Goal: Task Accomplishment & Management: Manage account settings

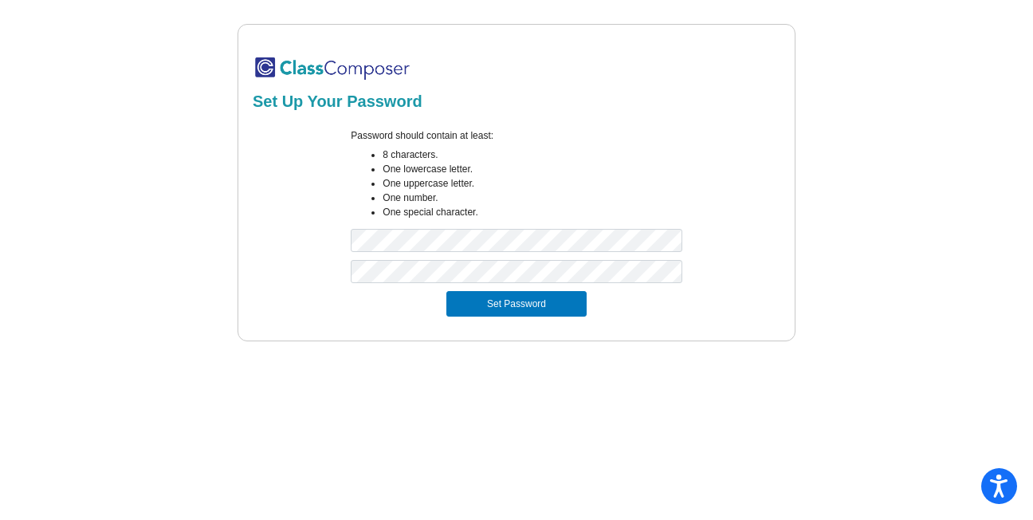
click at [748, 406] on mat-sidenav-content "Set Up Your Password Password should contain at least: 8 characters. One lowerc…" at bounding box center [516, 260] width 1033 height 520
click at [547, 314] on button "Set Password" at bounding box center [516, 304] width 140 height 26
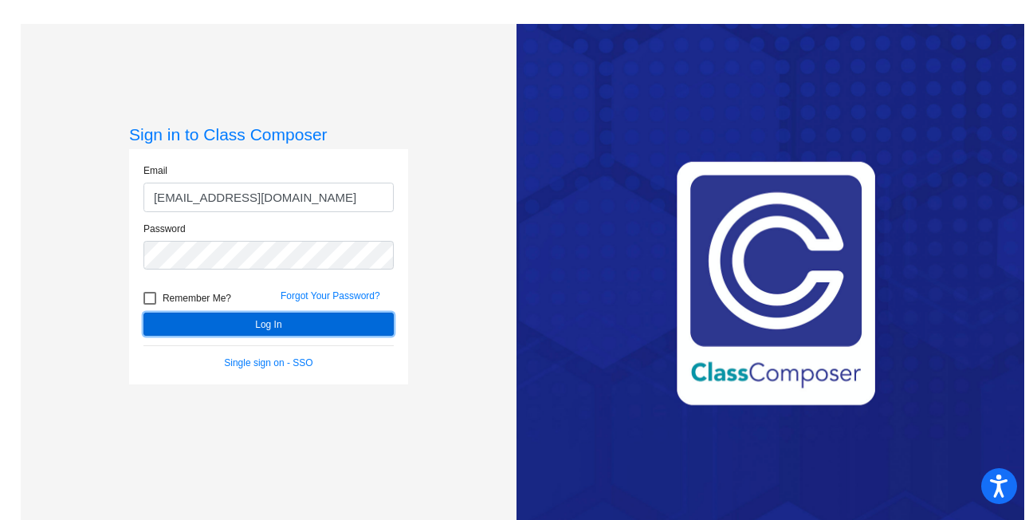
click at [214, 321] on button "Log In" at bounding box center [268, 323] width 250 height 23
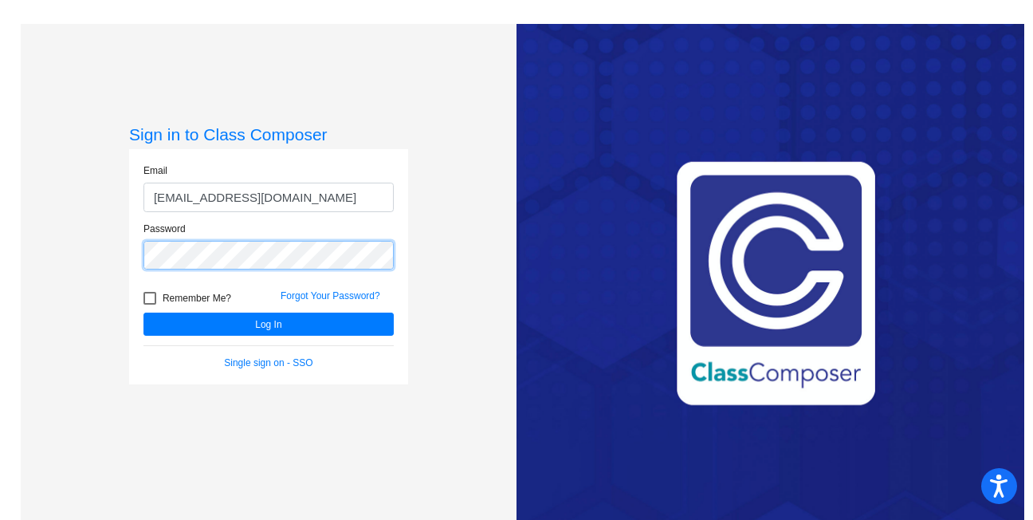
click at [143, 312] on button "Log In" at bounding box center [268, 323] width 250 height 23
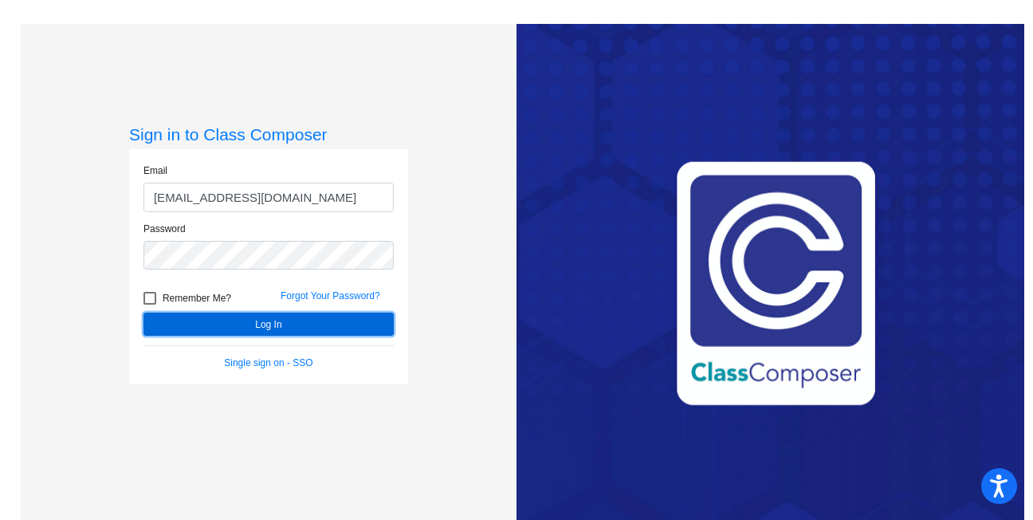
click at [200, 326] on button "Log In" at bounding box center [268, 323] width 250 height 23
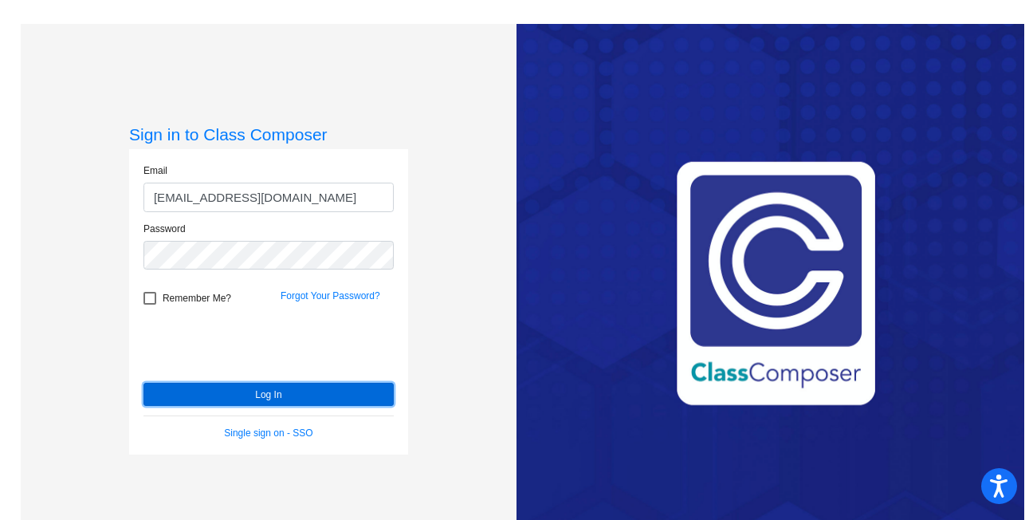
click at [261, 393] on button "Log In" at bounding box center [268, 394] width 250 height 23
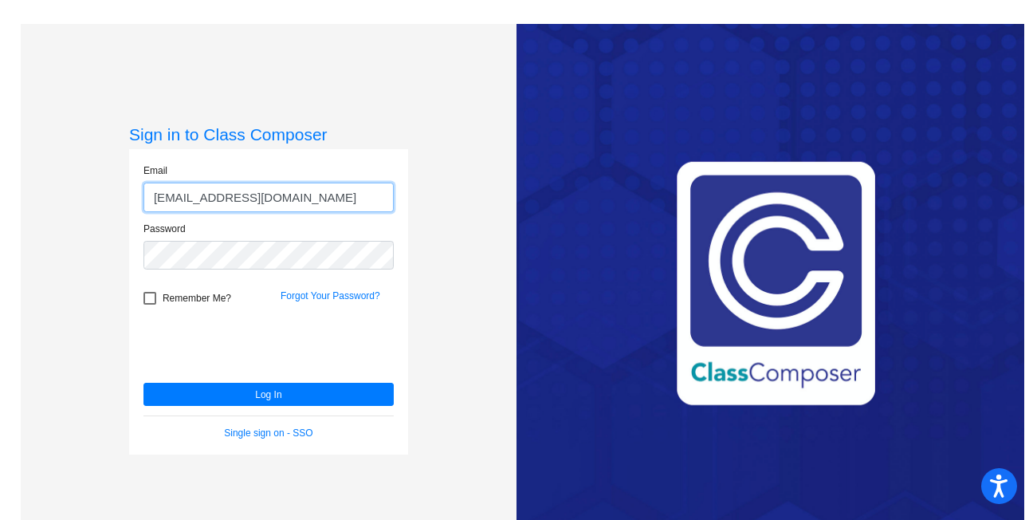
click at [239, 194] on input "[EMAIL_ADDRESS][DOMAIN_NAME]" at bounding box center [268, 197] width 250 height 29
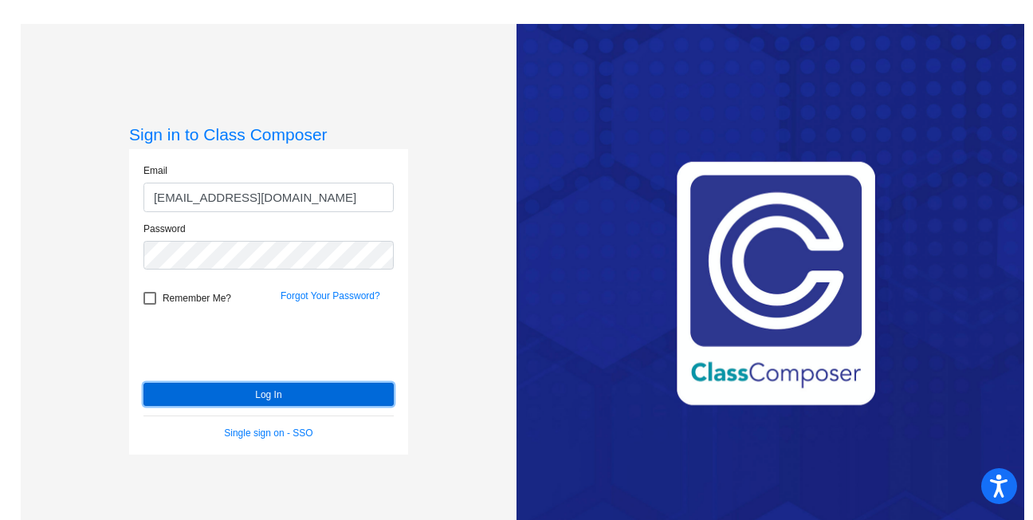
click at [238, 394] on button "Log In" at bounding box center [268, 394] width 250 height 23
click at [196, 387] on button "Log In" at bounding box center [268, 394] width 250 height 23
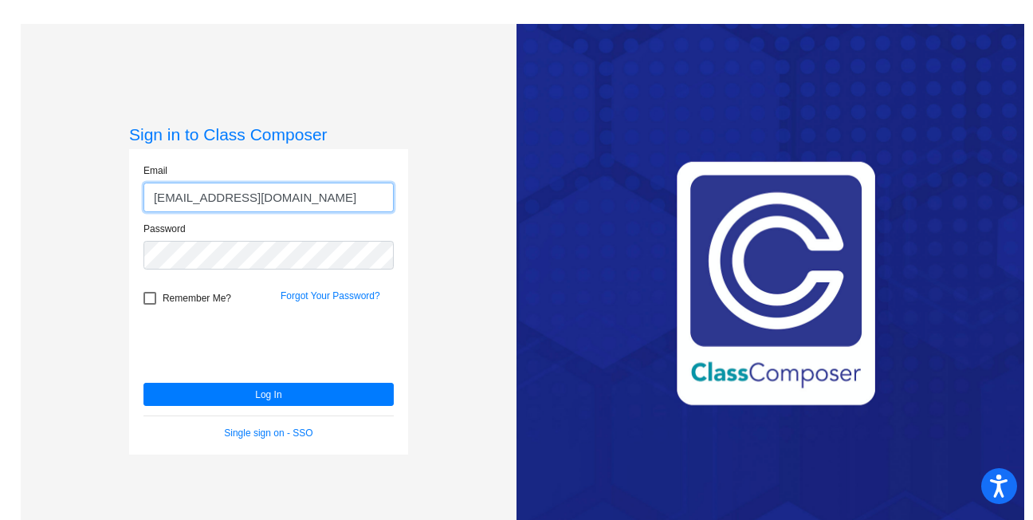
click at [188, 196] on input "[EMAIL_ADDRESS][DOMAIN_NAME]" at bounding box center [268, 197] width 250 height 29
type input "[PERSON_NAME][EMAIL_ADDRESS][PERSON_NAME][DOMAIN_NAME]"
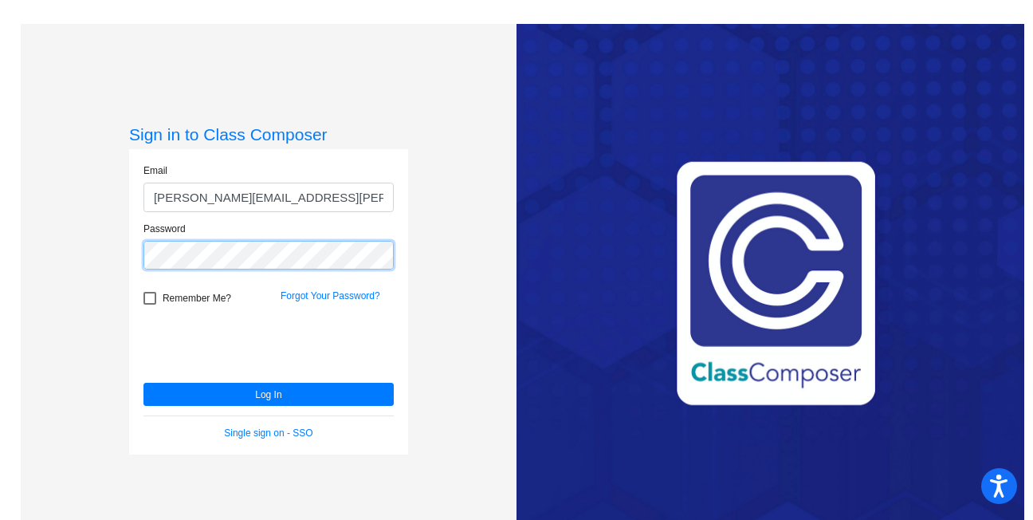
click at [143, 383] on button "Log In" at bounding box center [268, 394] width 250 height 23
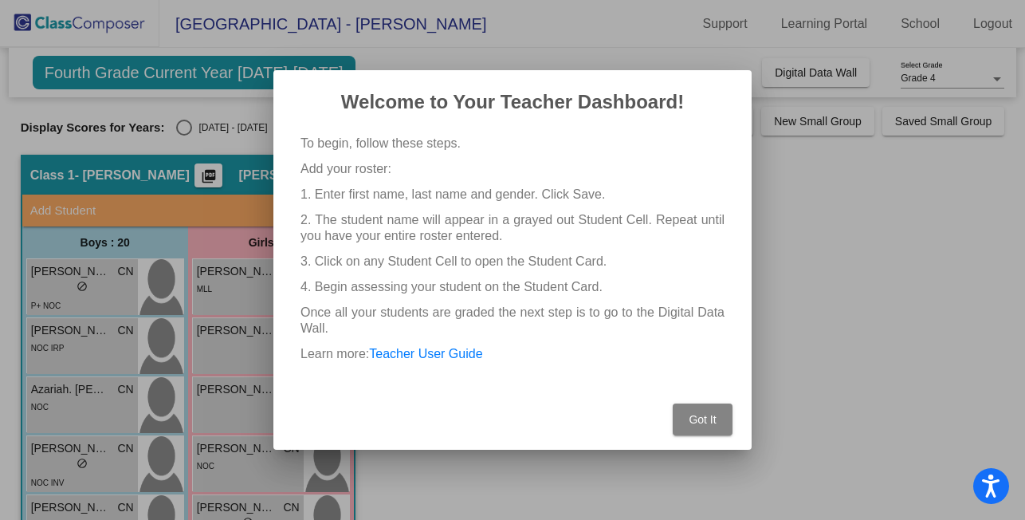
click at [701, 419] on span "Got It" at bounding box center [702, 419] width 27 height 13
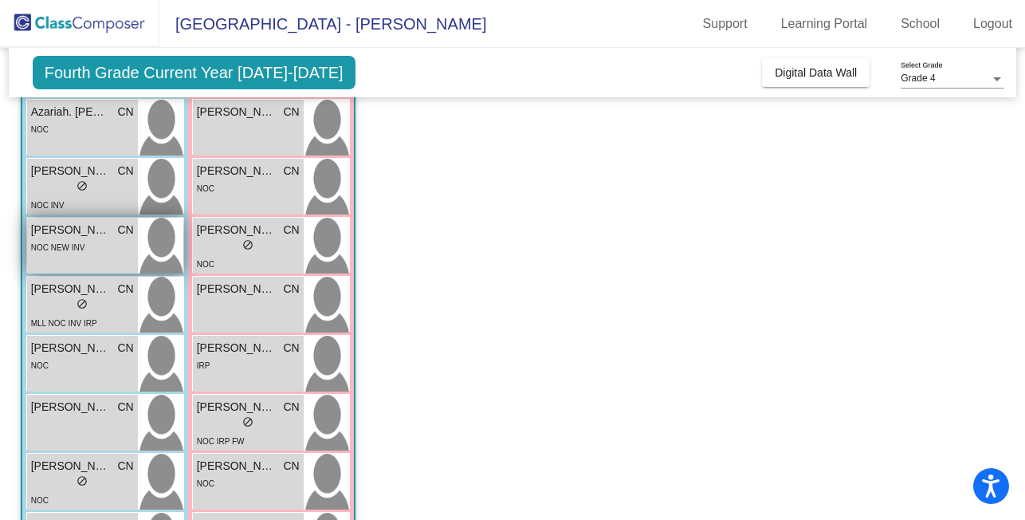
scroll to position [284, 0]
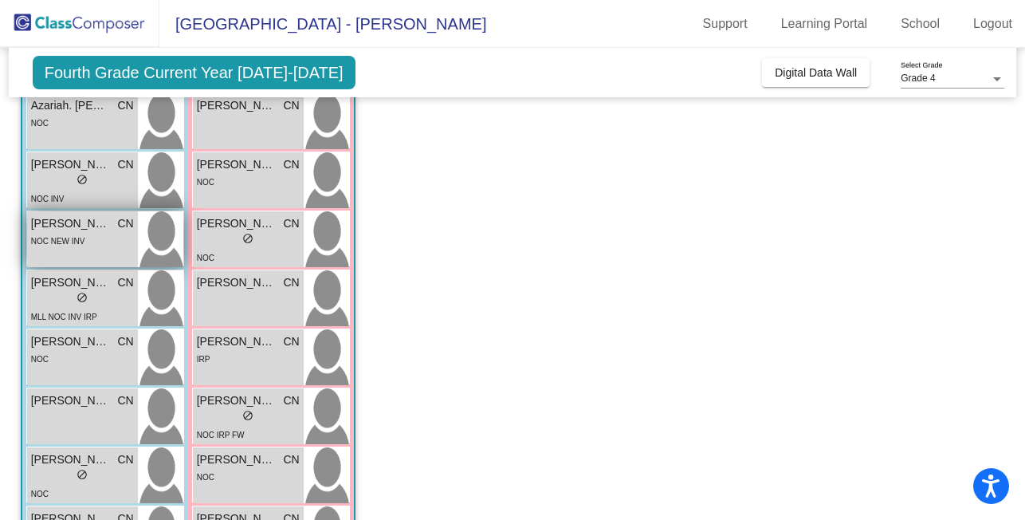
click at [70, 244] on span "NOC NEW INV" at bounding box center [58, 241] width 54 height 9
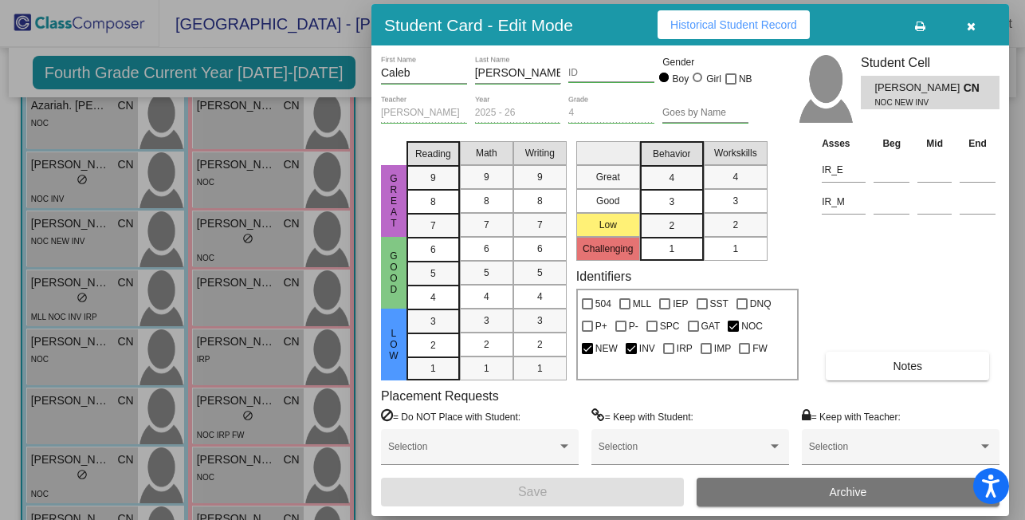
scroll to position [0, 0]
click at [967, 25] on icon "button" at bounding box center [971, 26] width 9 height 11
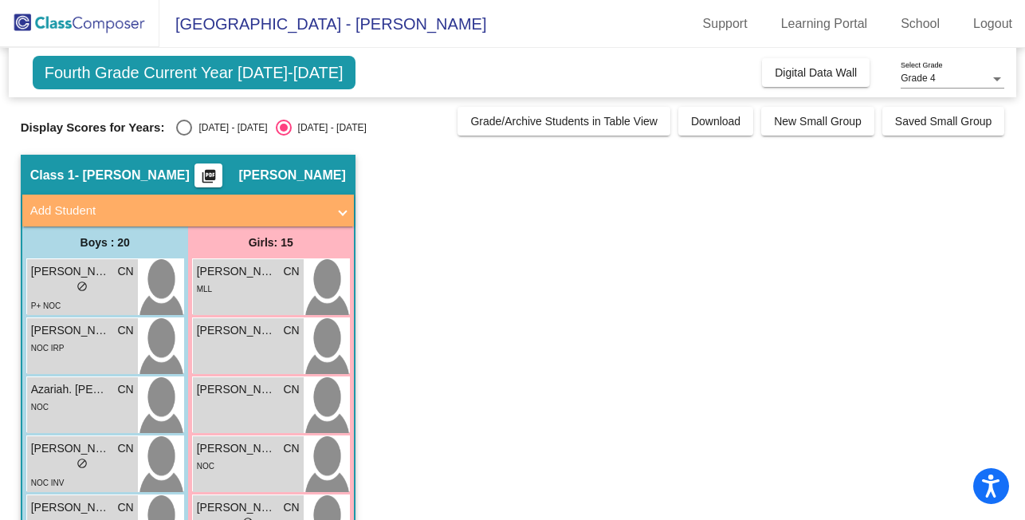
click at [218, 176] on mat-icon "picture_as_pdf" at bounding box center [208, 179] width 19 height 22
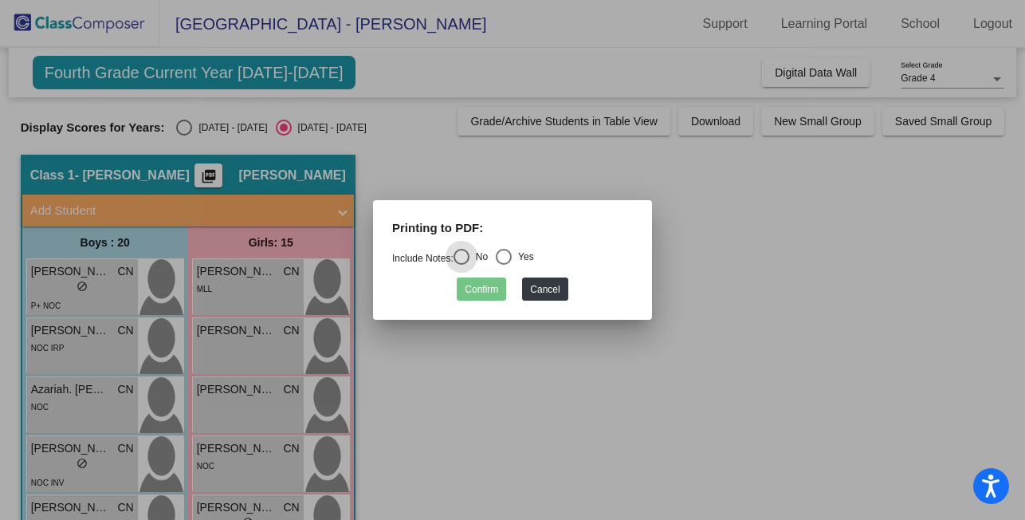
click at [504, 252] on div "Select an option" at bounding box center [504, 257] width 16 height 16
click at [504, 265] on input "Yes" at bounding box center [503, 265] width 1 height 1
radio input "true"
click at [476, 284] on button "Confirm" at bounding box center [481, 288] width 49 height 23
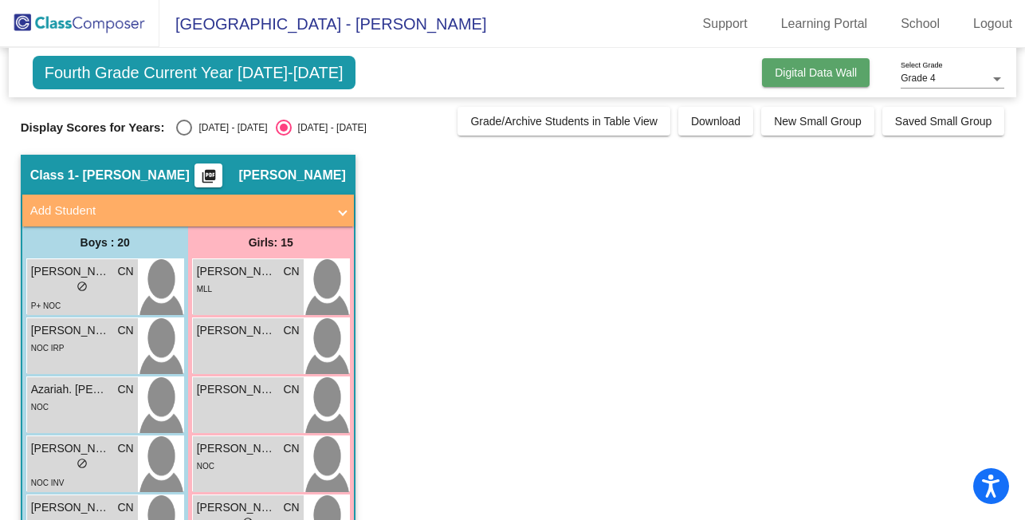
click at [799, 74] on span "Digital Data Wall" at bounding box center [816, 72] width 82 height 13
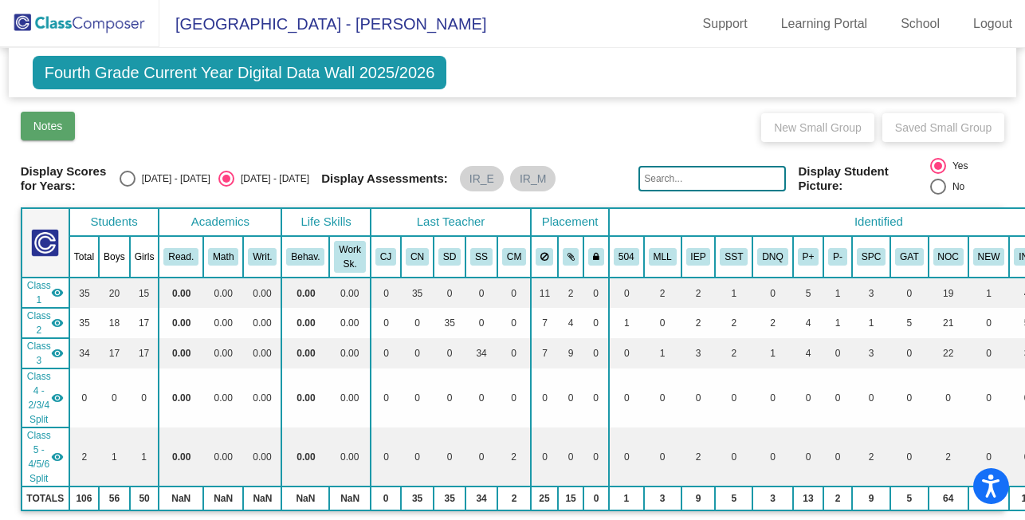
click at [65, 128] on button "Notes" at bounding box center [48, 126] width 55 height 29
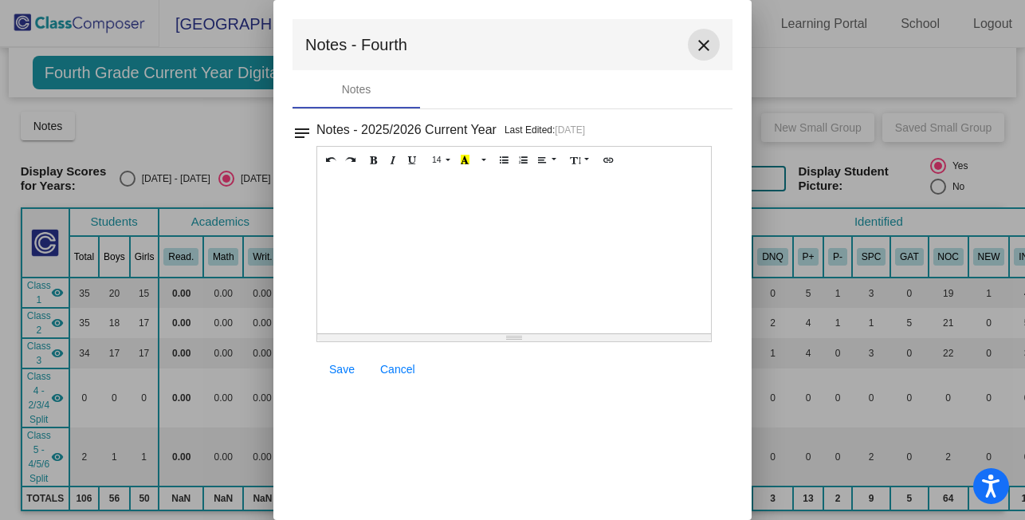
click at [702, 43] on mat-icon "close" at bounding box center [703, 45] width 19 height 19
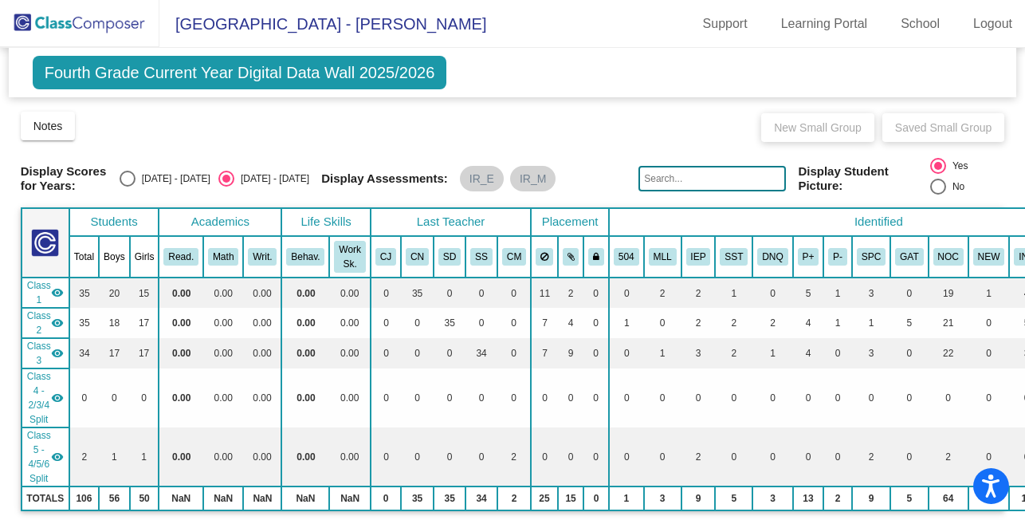
click at [640, 65] on div "Fourth Grade Current Year Digital Data Wall 2025/2026 Add, Move, or Retain Stud…" at bounding box center [513, 72] width 1008 height 49
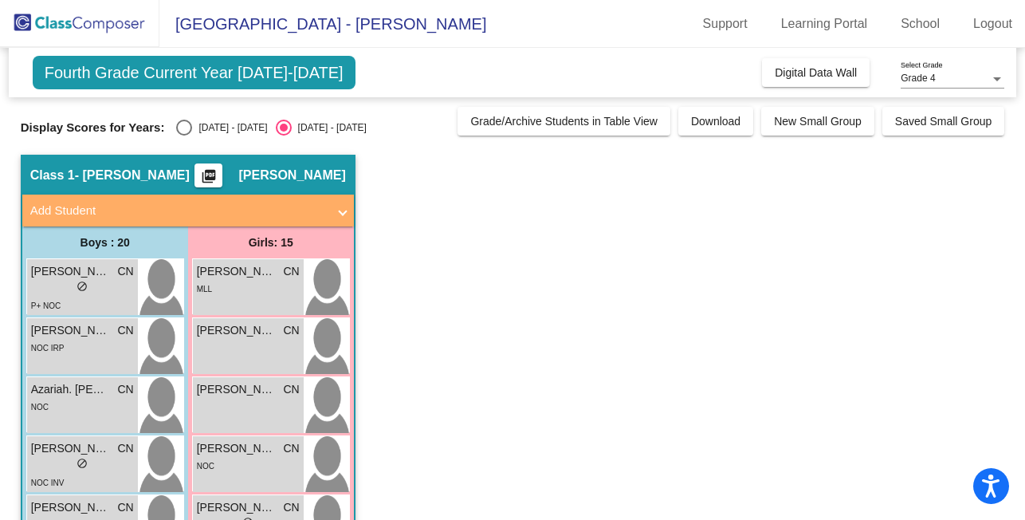
click at [305, 207] on mat-panel-title "Add Student" at bounding box center [178, 211] width 296 height 18
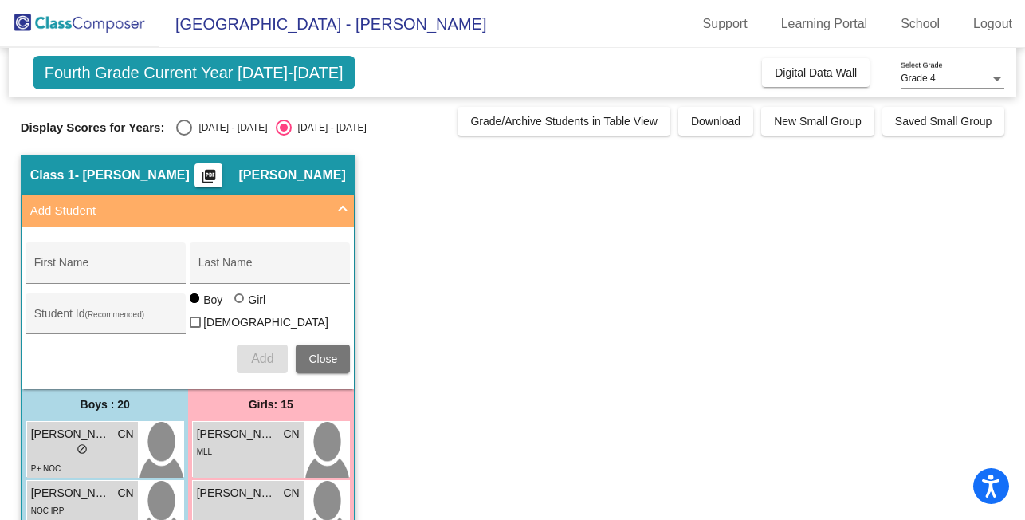
click at [305, 208] on mat-panel-title "Add Student" at bounding box center [178, 211] width 296 height 18
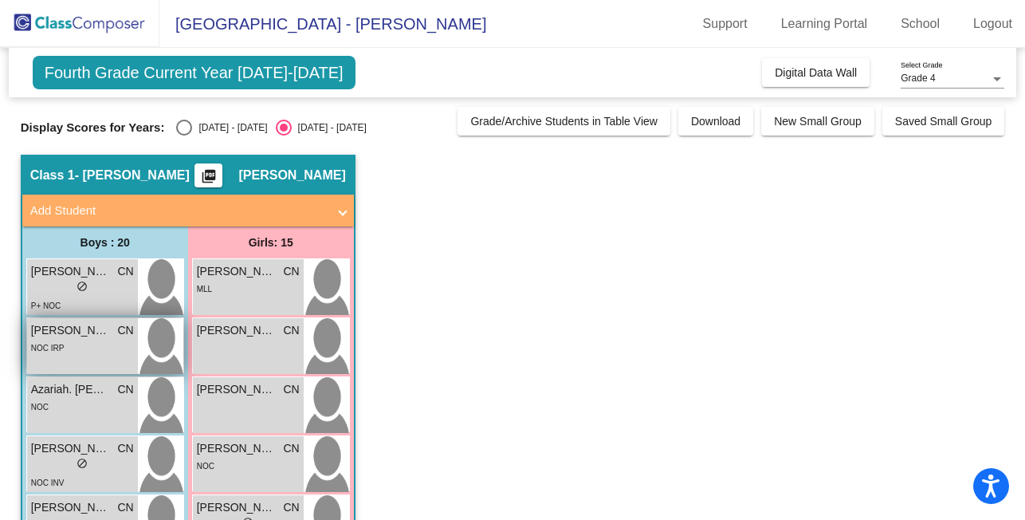
click at [78, 339] on div "NOC IRP" at bounding box center [82, 347] width 103 height 17
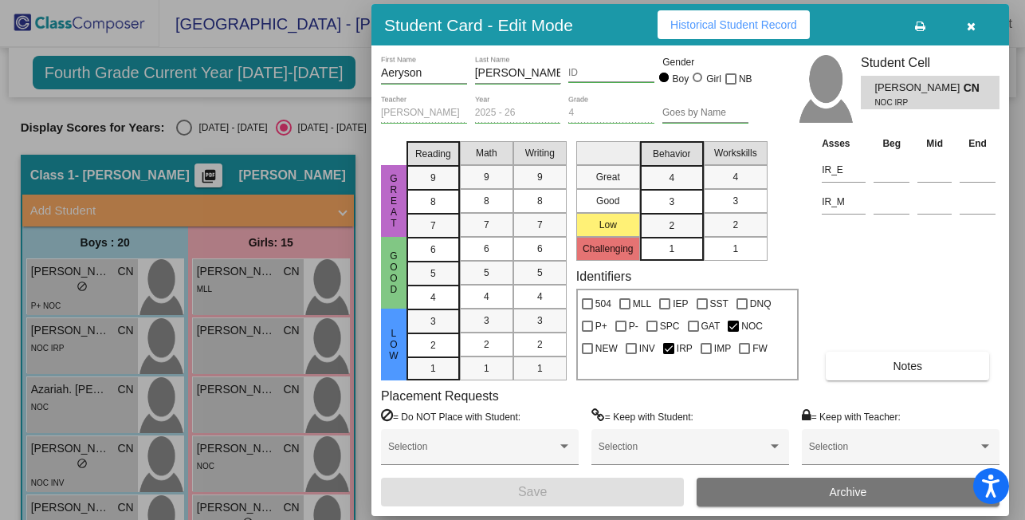
click at [970, 25] on icon "button" at bounding box center [971, 26] width 9 height 11
